Goal: Task Accomplishment & Management: Use online tool/utility

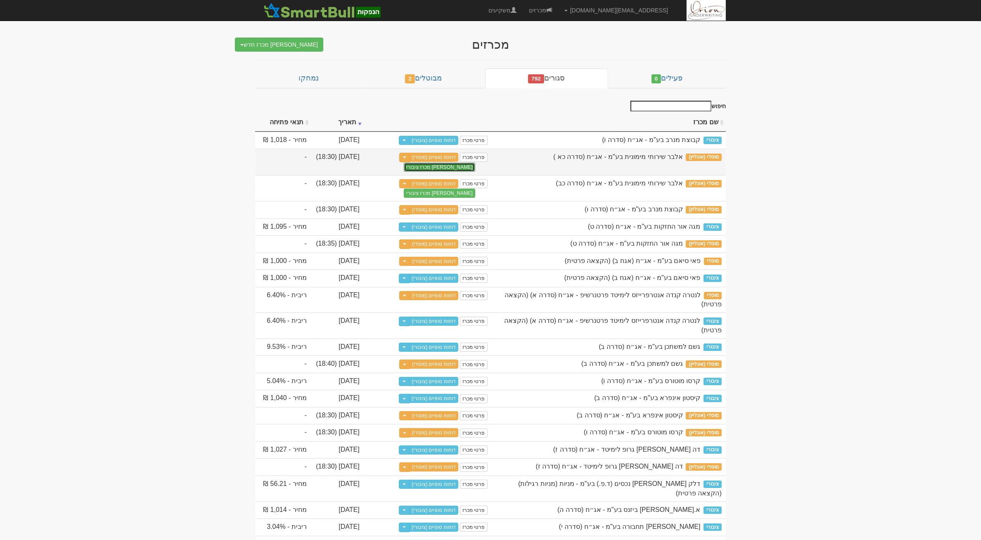
click at [460, 165] on button "צור מכרז ציבורי" at bounding box center [439, 167] width 71 height 9
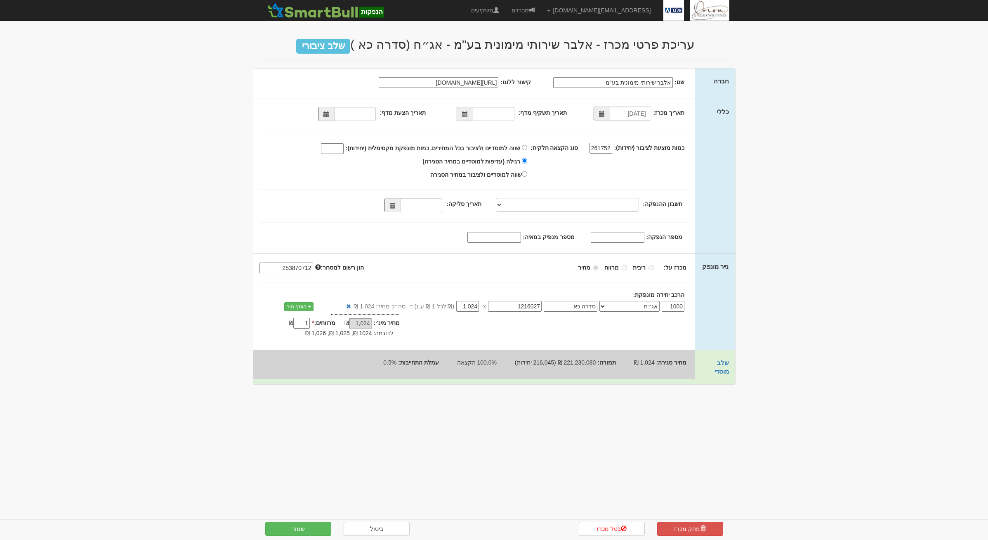
click at [614, 145] on div "261752" at bounding box center [596, 149] width 36 height 10
click at [607, 147] on input "261752" at bounding box center [601, 148] width 23 height 11
click at [611, 147] on input "261752" at bounding box center [601, 148] width 23 height 11
type input "261755"
click at [519, 210] on select "מזרחי, 480, 123775, IL56 0204 8000 0000 0123 775 מזרחי, 480, 123767, IL78 0204 …" at bounding box center [567, 205] width 143 height 14
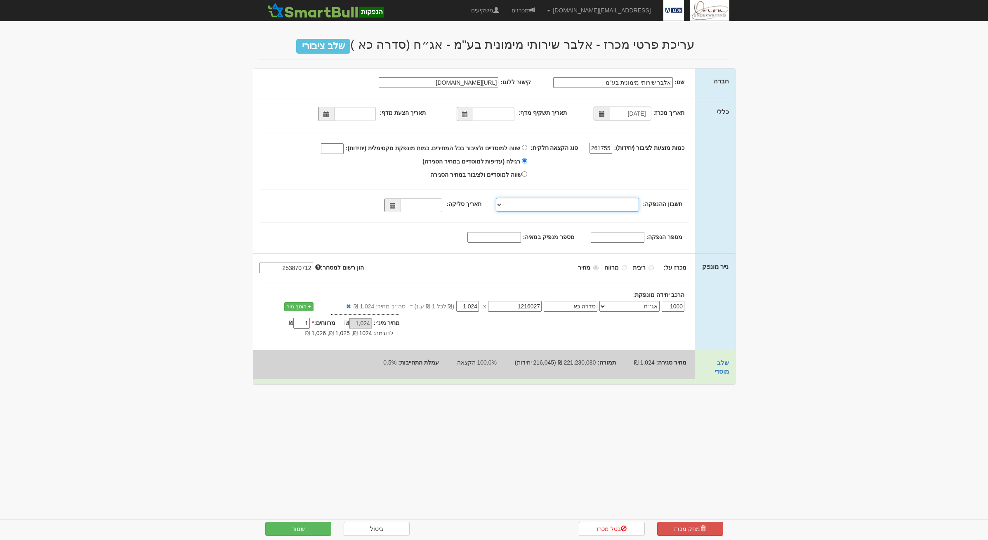
select select "מזרחי, 480, 123775, IL56 0204 8000 0000 0123 775"
click at [498, 198] on select "מזרחי, 480, 123775, IL56 0204 8000 0000 0123 775 מזרחי, 480, 123767, IL78 0204 …" at bounding box center [567, 205] width 143 height 14
click at [400, 209] on span at bounding box center [393, 205] width 16 height 14
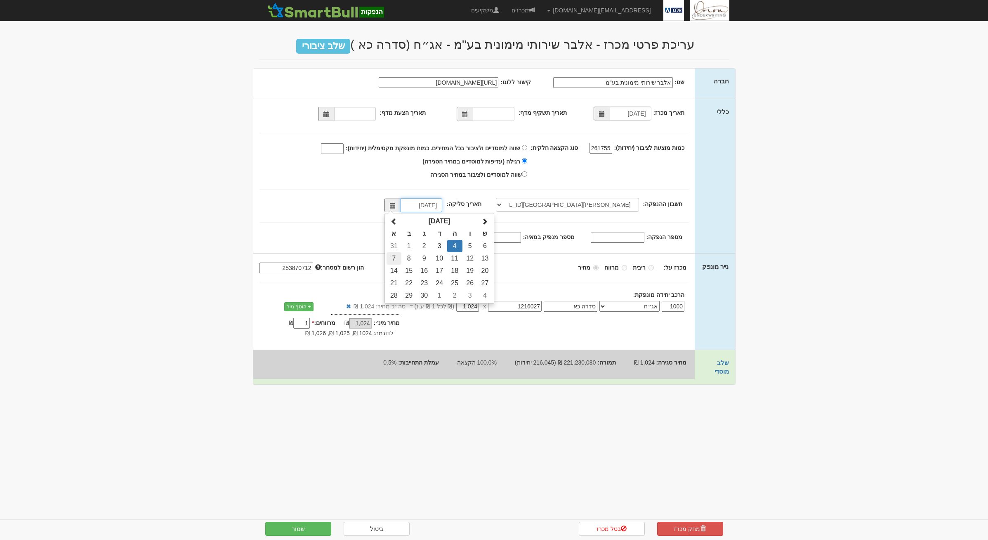
click at [400, 259] on td "7" at bounding box center [394, 258] width 14 height 12
type input "07/09/2025"
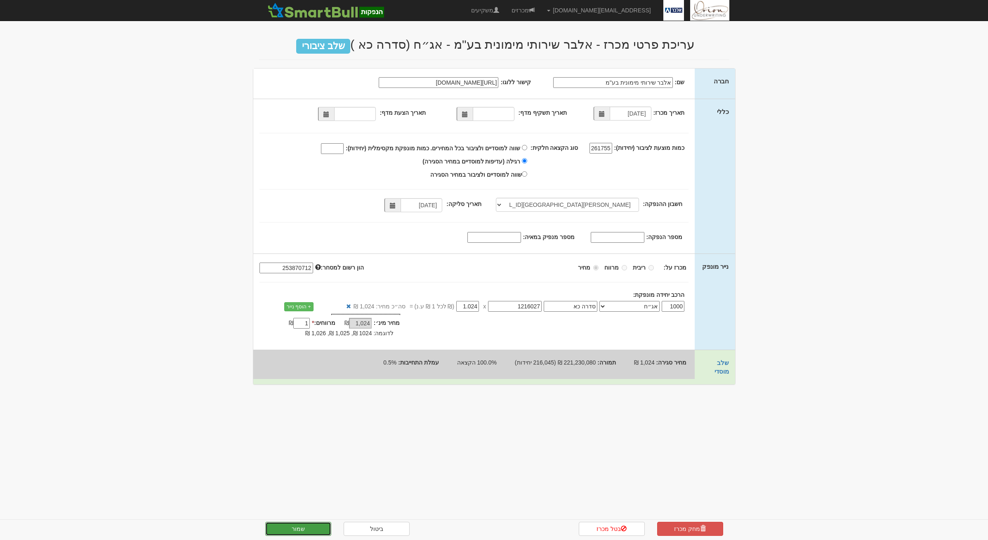
click at [312, 522] on button "שמור" at bounding box center [298, 529] width 66 height 14
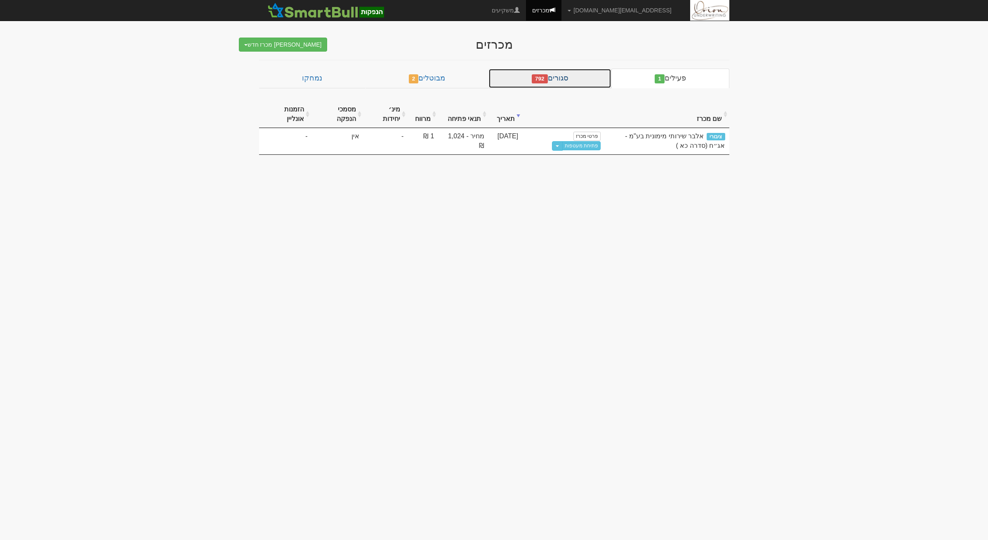
click at [577, 78] on link "סגורים 792" at bounding box center [550, 79] width 123 height 20
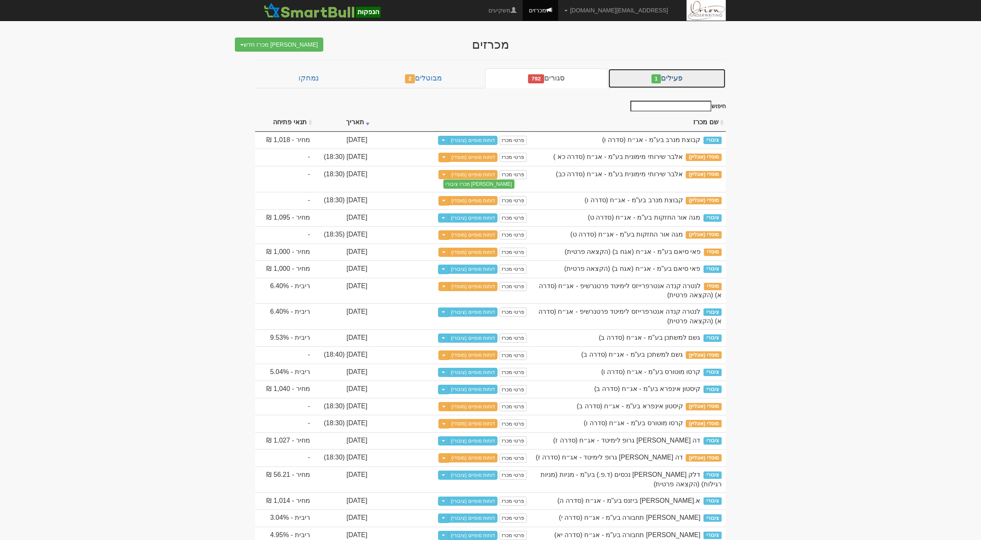
click at [639, 77] on link "פעילים 1" at bounding box center [667, 79] width 118 height 20
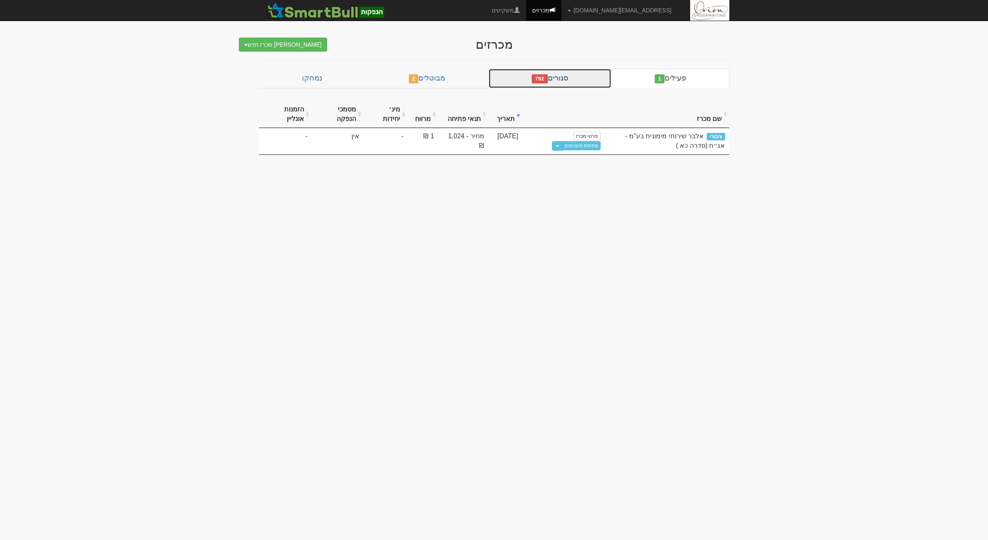
click at [583, 80] on link "סגורים 792" at bounding box center [550, 79] width 123 height 20
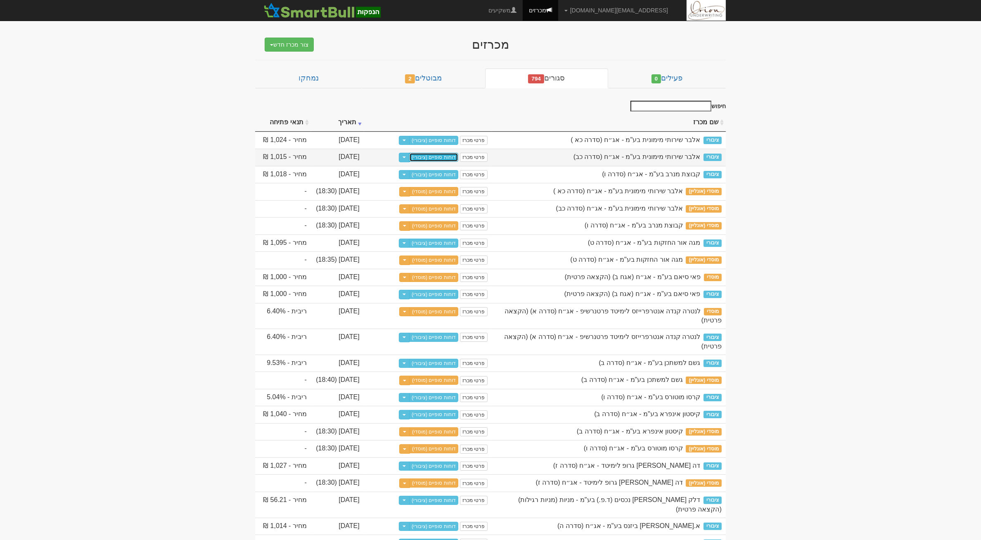
drag, startPoint x: 437, startPoint y: 142, endPoint x: 450, endPoint y: 161, distance: 23.8
click at [446, 141] on link "דוחות סופיים (ציבורי)" at bounding box center [433, 140] width 49 height 9
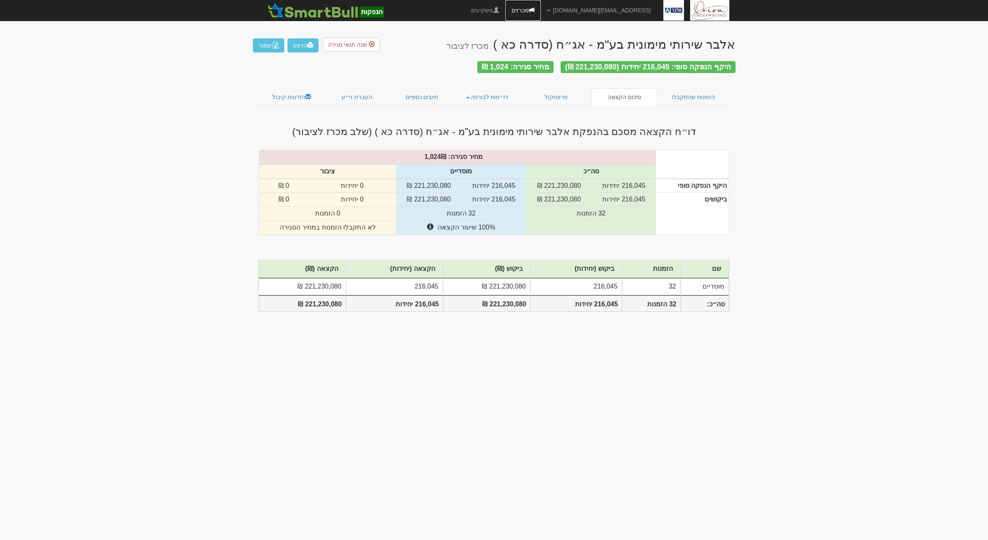
click at [535, 12] on span at bounding box center [532, 10] width 6 height 6
click at [543, 91] on link "פרוטוקול" at bounding box center [556, 96] width 71 height 17
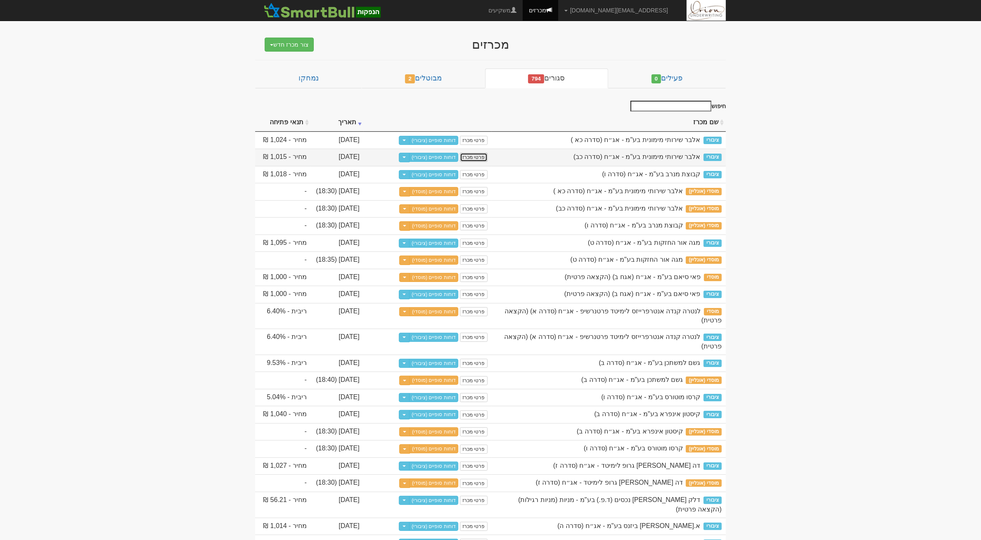
click at [462, 158] on link "פרטי מכרז" at bounding box center [473, 157] width 27 height 9
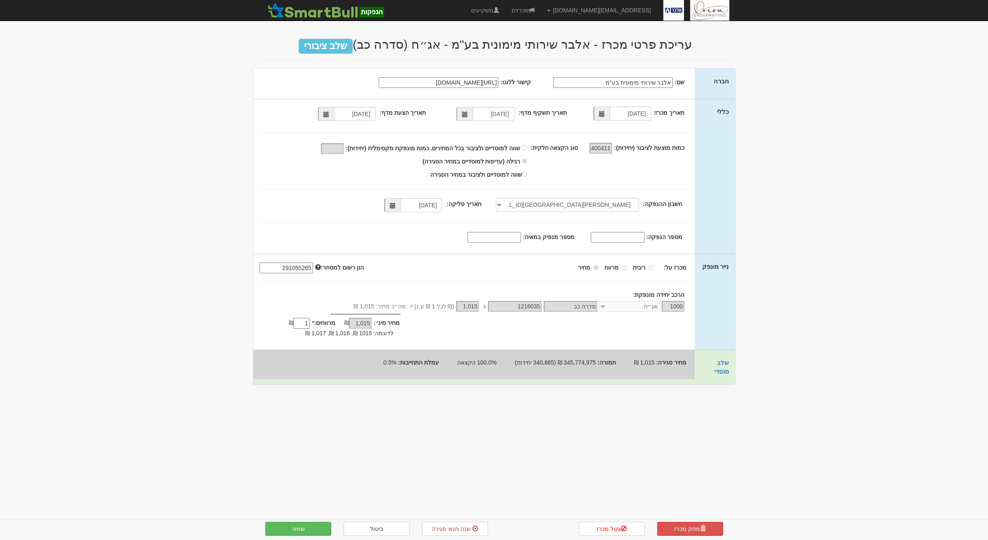
select select "[PERSON_NAME][GEOGRAPHIC_DATA][FINANCIAL_ID]"
click at [437, 532] on span "שנה תנאי סגירה" at bounding box center [451, 528] width 39 height 7
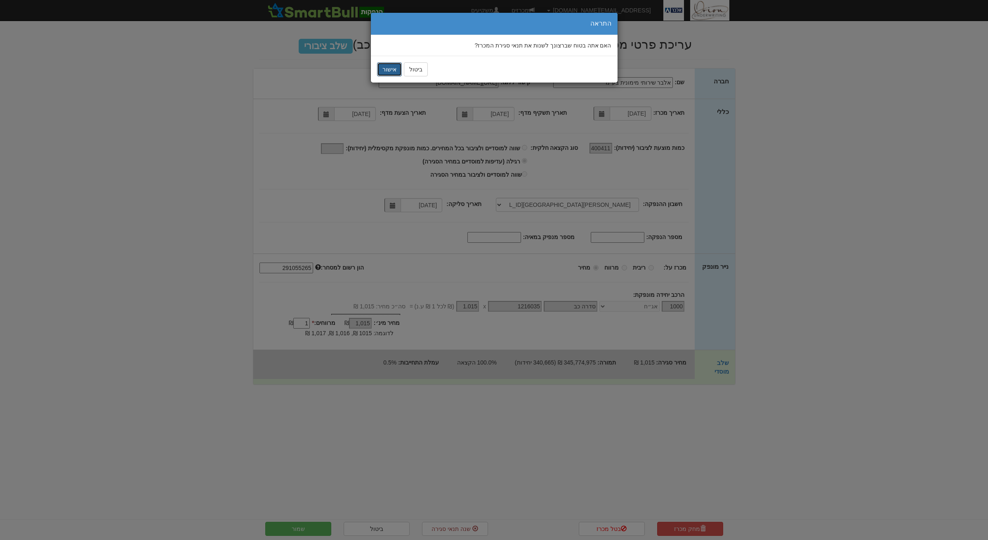
click at [391, 69] on button "אישור" at bounding box center [389, 69] width 25 height 14
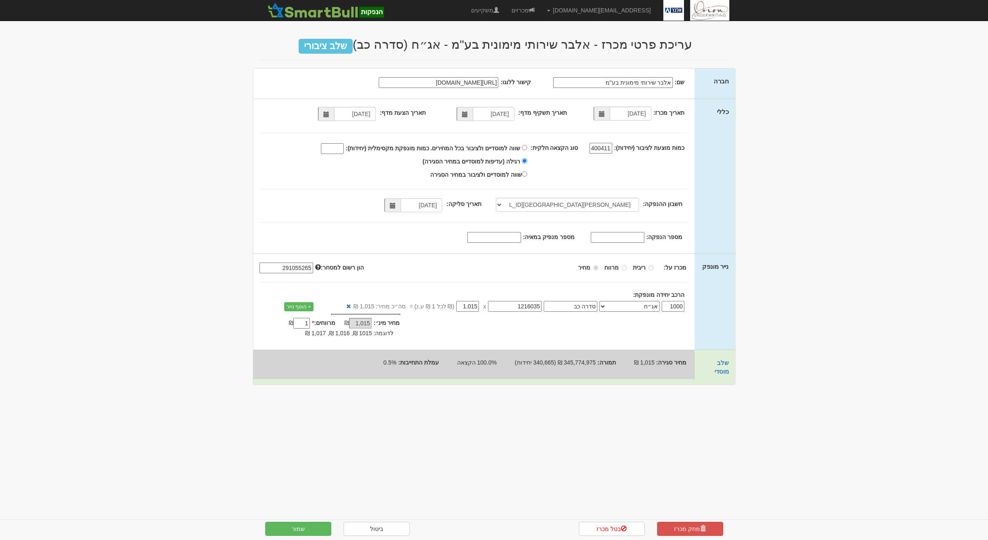
select select "[PERSON_NAME][GEOGRAPHIC_DATA][FINANCIAL_ID]"
click at [611, 148] on input "400411" at bounding box center [601, 148] width 23 height 11
type input "400415"
click at [314, 527] on button "שמור" at bounding box center [298, 529] width 66 height 14
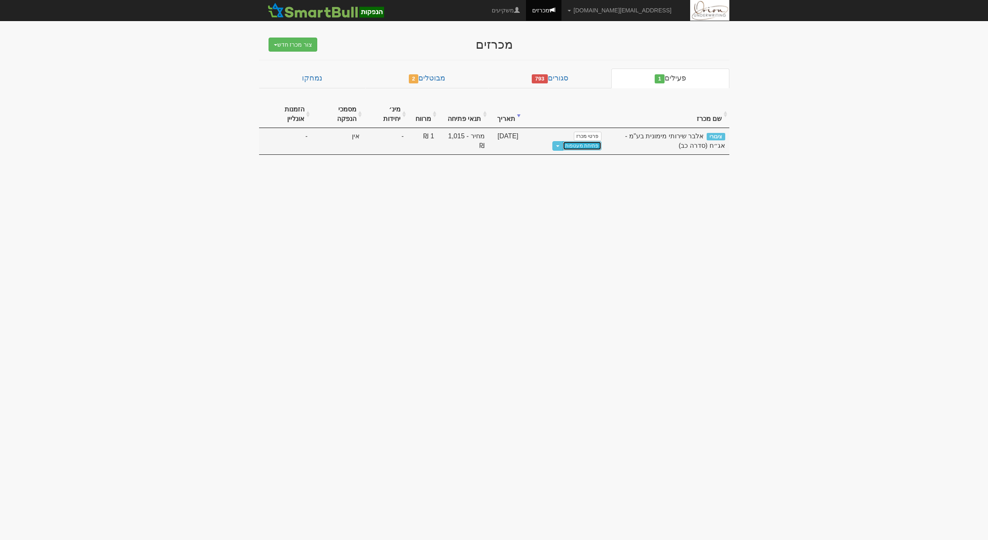
click at [587, 149] on link "פתיחת מעטפות" at bounding box center [582, 145] width 38 height 9
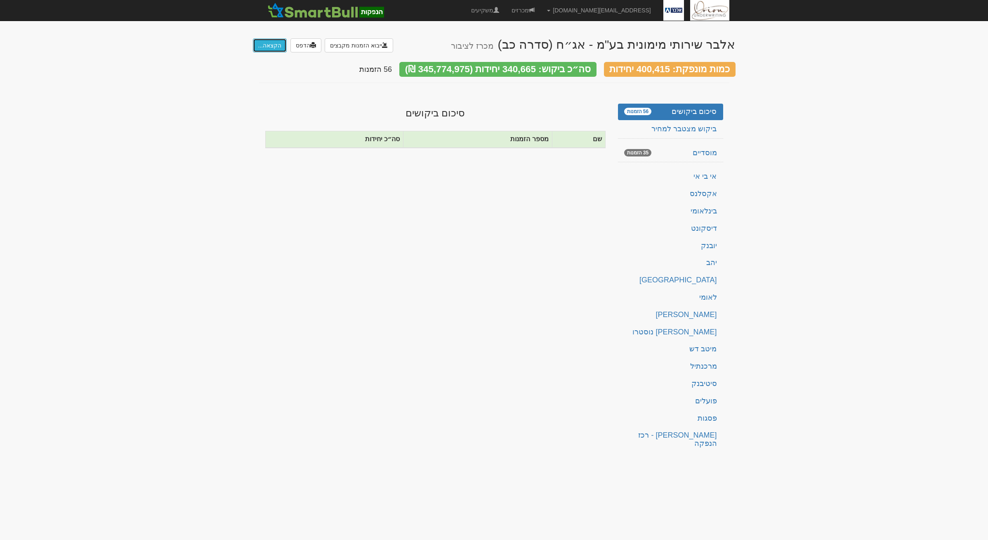
click at [269, 46] on button "הקצאה..." at bounding box center [270, 45] width 34 height 14
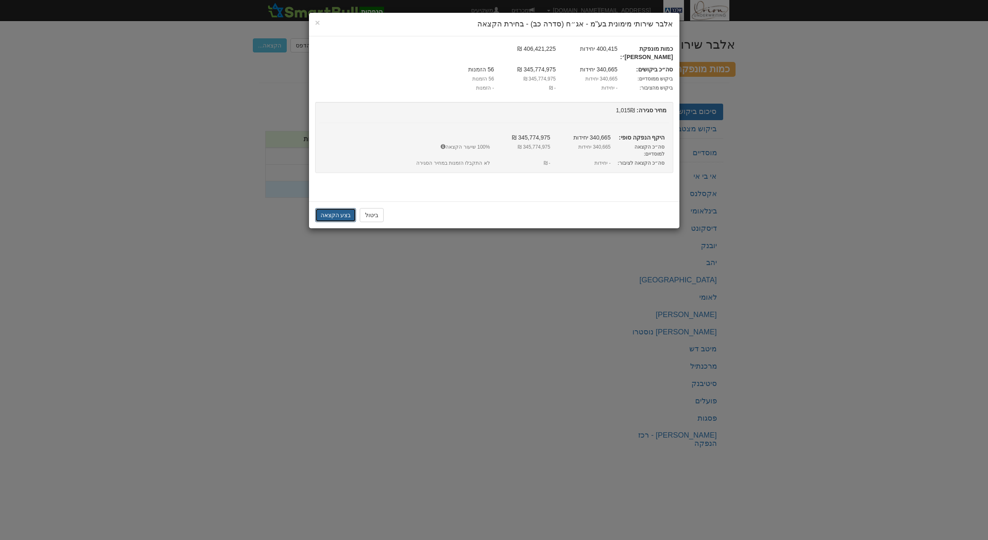
click at [322, 208] on button "בצע הקצאה" at bounding box center [335, 215] width 41 height 14
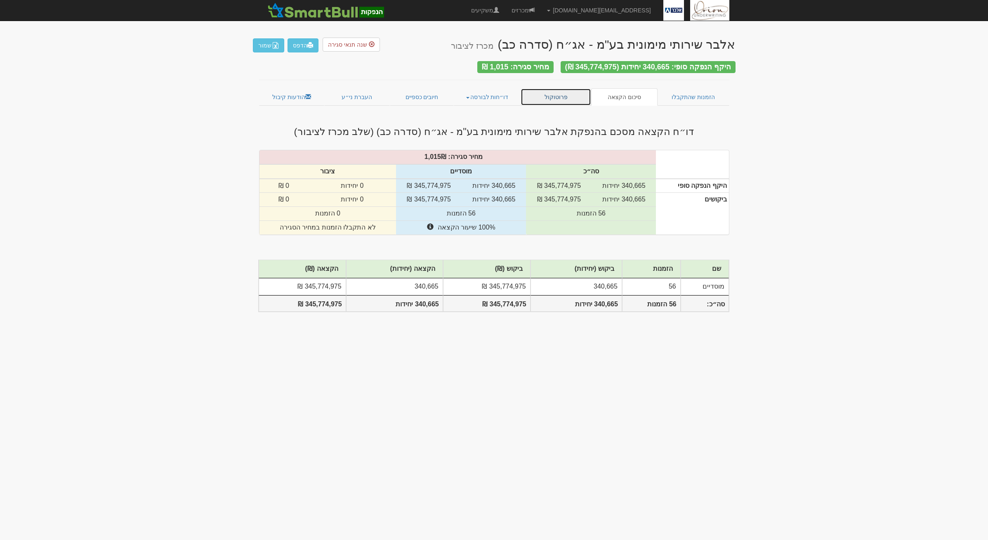
click at [554, 98] on link "פרוטוקול" at bounding box center [556, 96] width 71 height 17
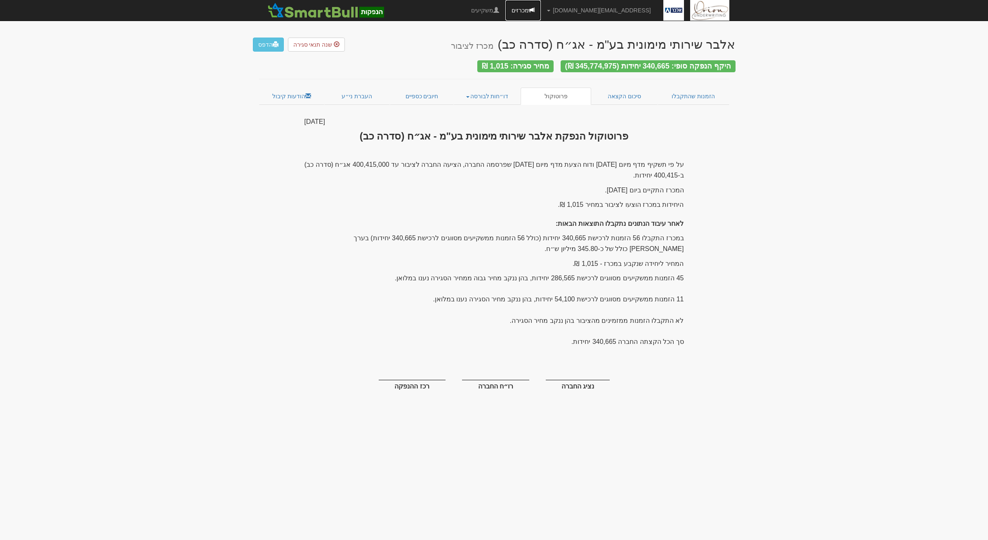
click at [541, 13] on link "מכרזים" at bounding box center [523, 10] width 35 height 21
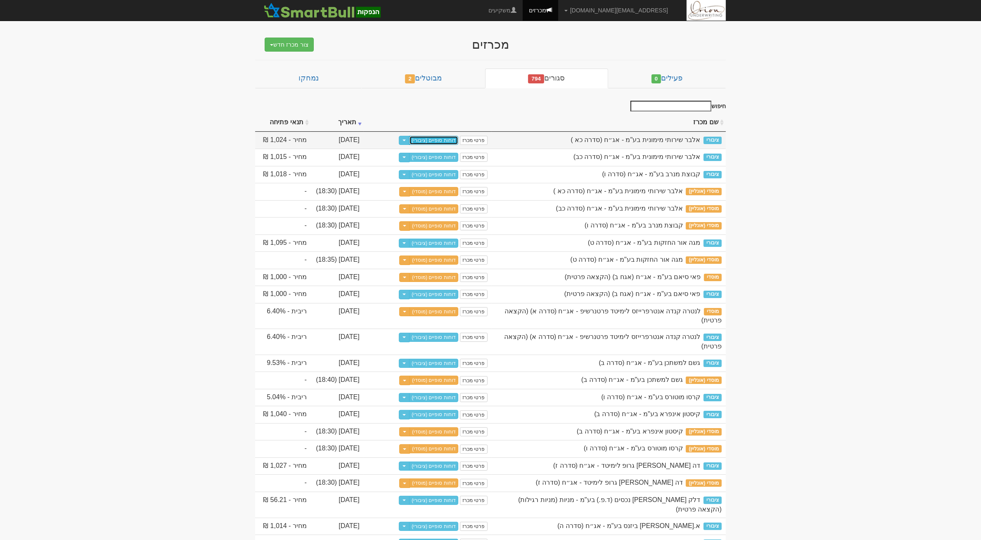
click at [444, 138] on link "דוחות סופיים (ציבורי)" at bounding box center [433, 140] width 49 height 9
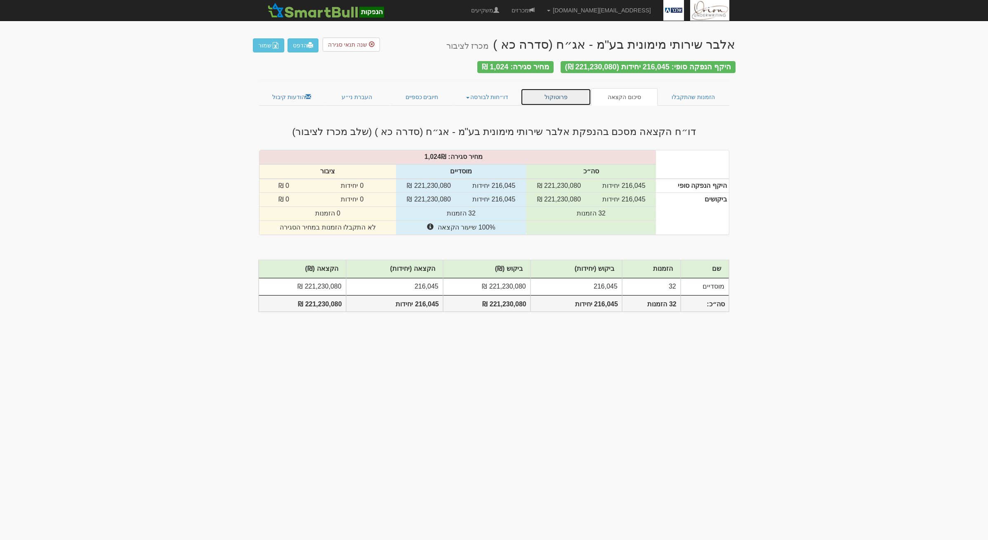
click at [569, 96] on link "פרוטוקול" at bounding box center [556, 96] width 71 height 17
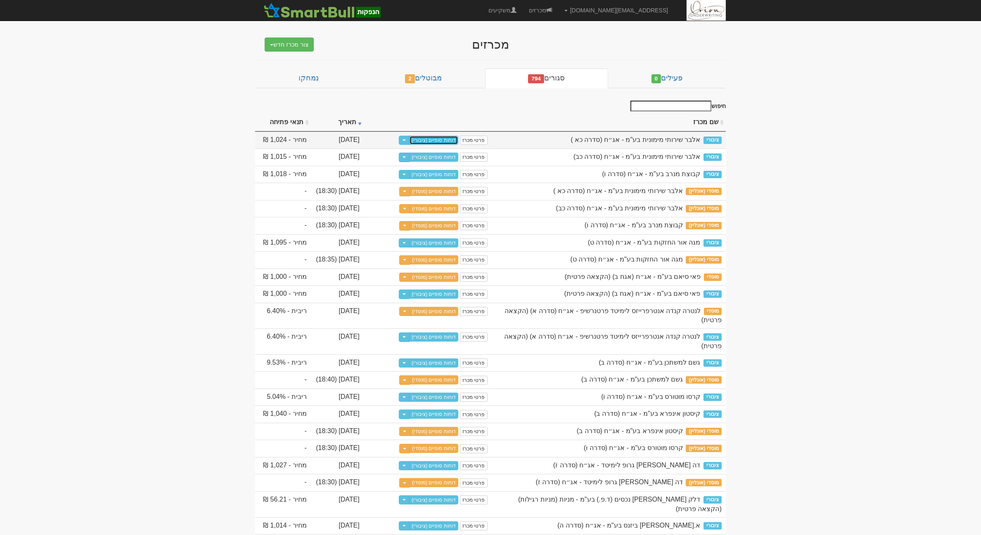
click at [458, 139] on link "דוחות סופיים (ציבורי)" at bounding box center [433, 140] width 49 height 9
